Goal: Find specific page/section: Find specific page/section

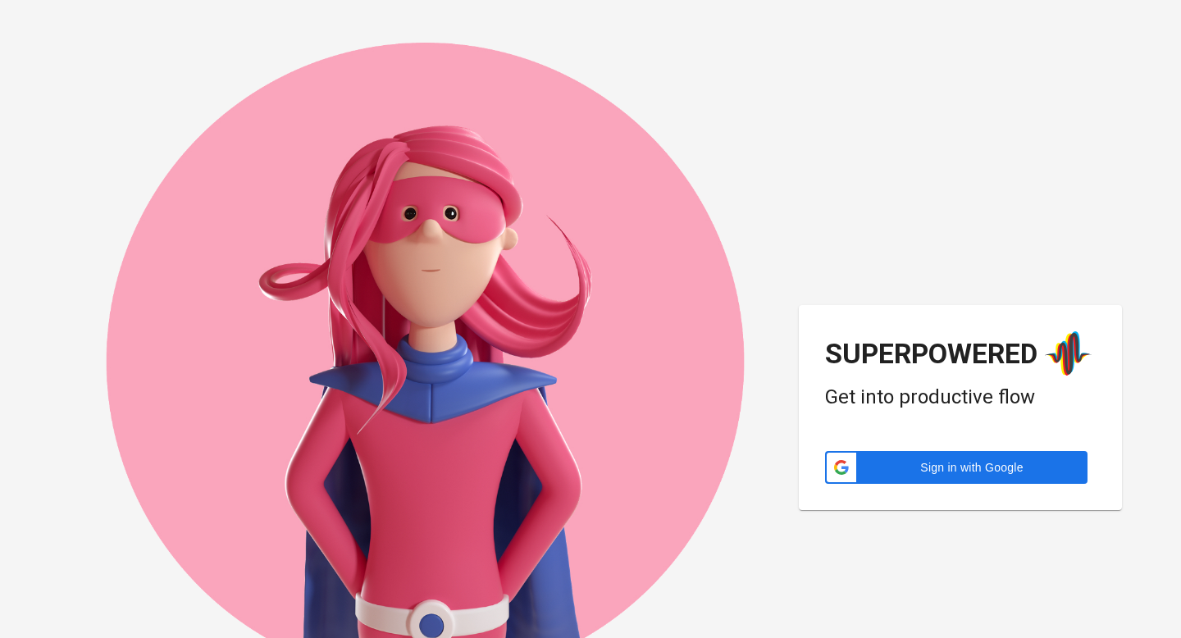
click at [934, 471] on span "Sign in with Google" at bounding box center [972, 467] width 212 height 16
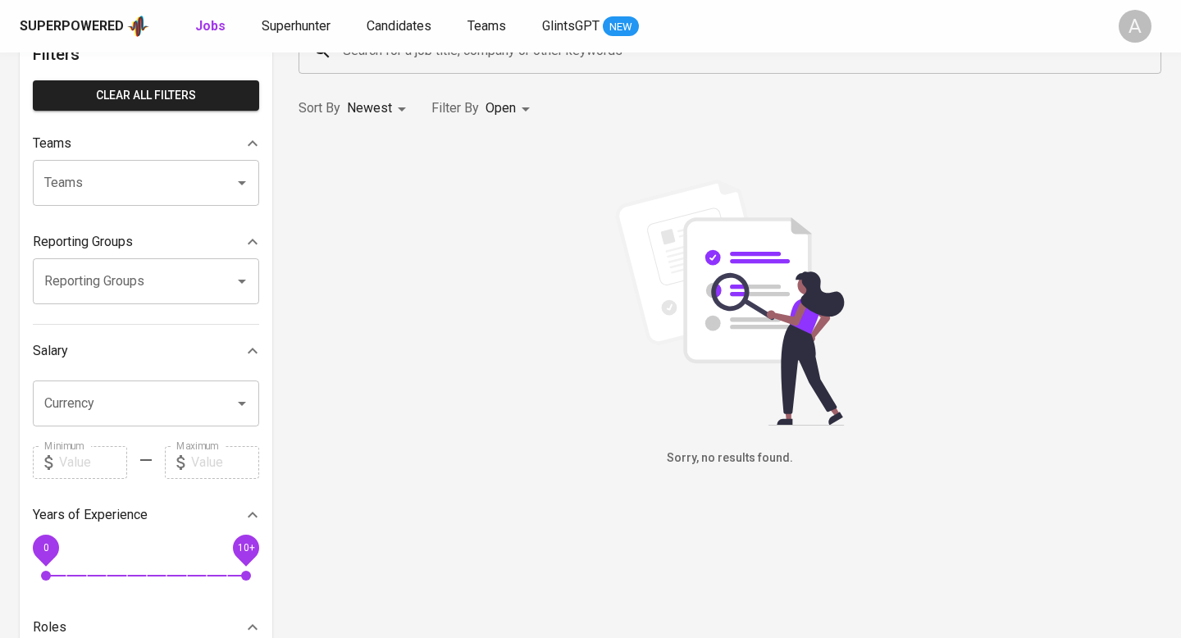
scroll to position [112, 0]
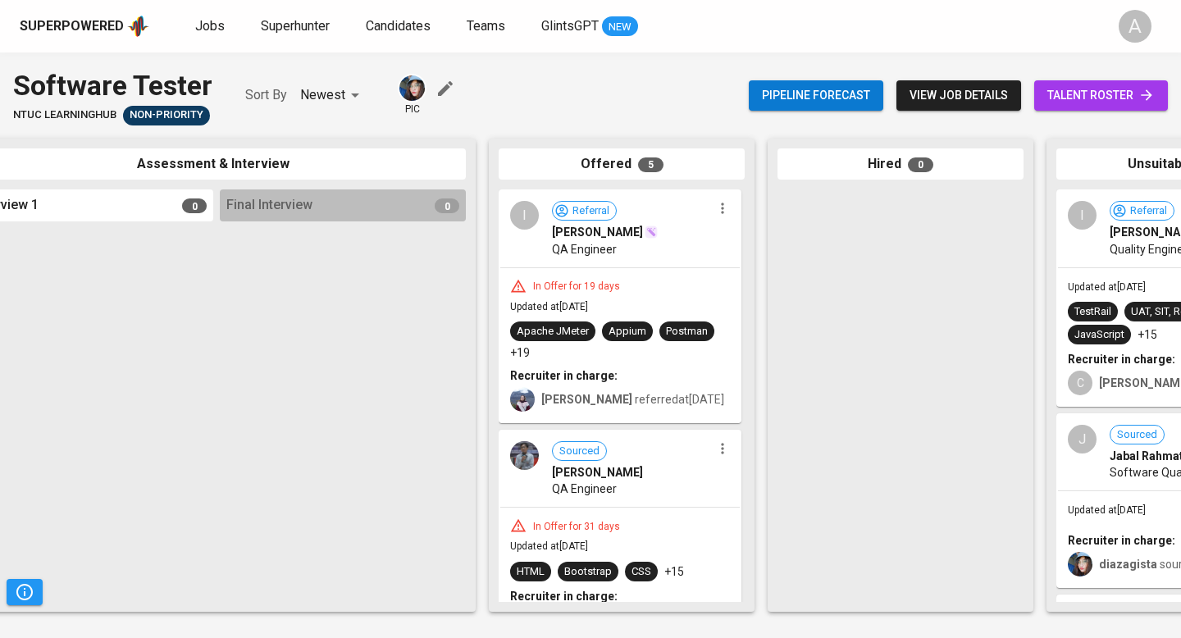
scroll to position [0, 772]
